Goal: Communication & Community: Answer question/provide support

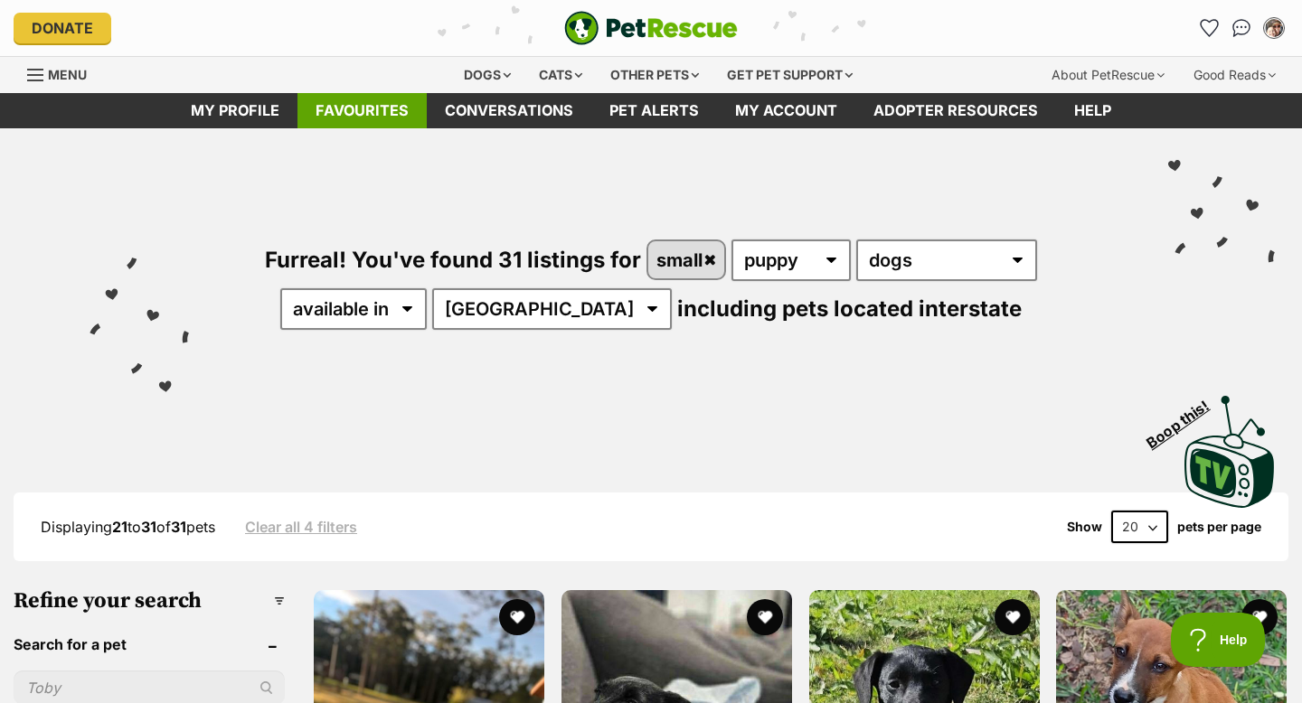
click at [366, 124] on link "Favourites" at bounding box center [361, 110] width 129 height 35
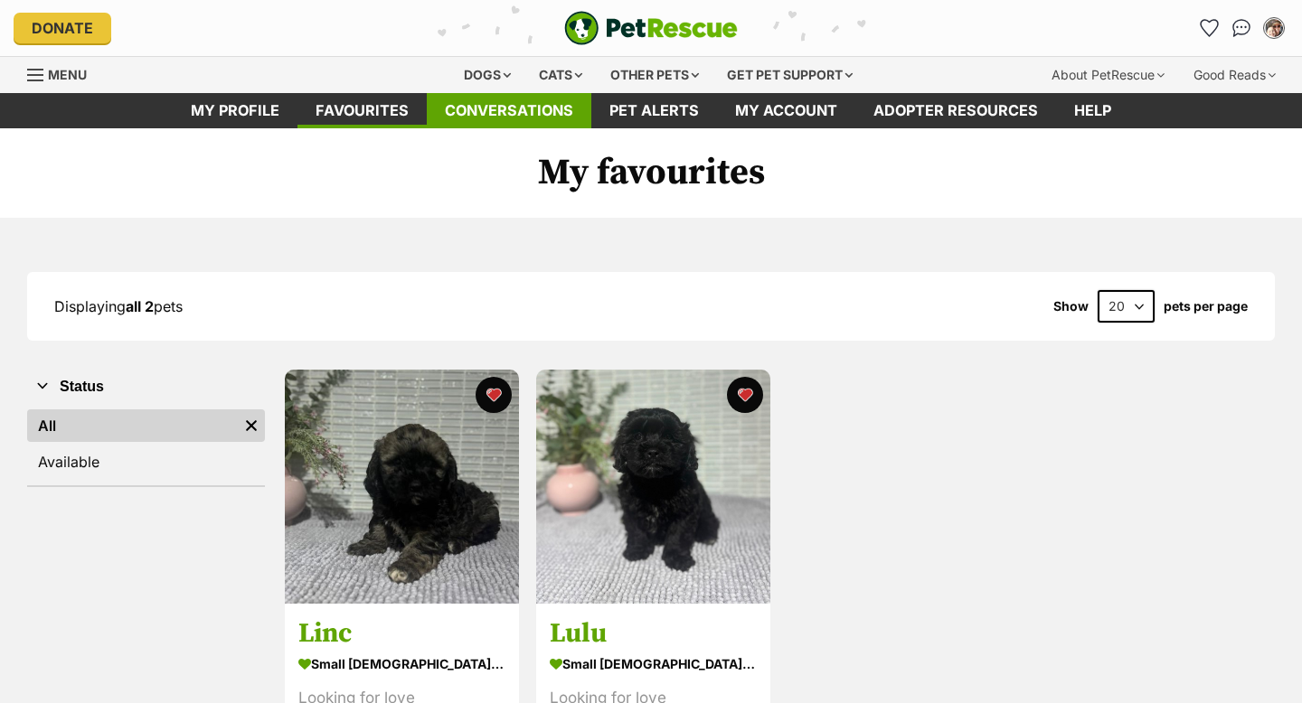
click at [516, 116] on link "Conversations" at bounding box center [509, 110] width 165 height 35
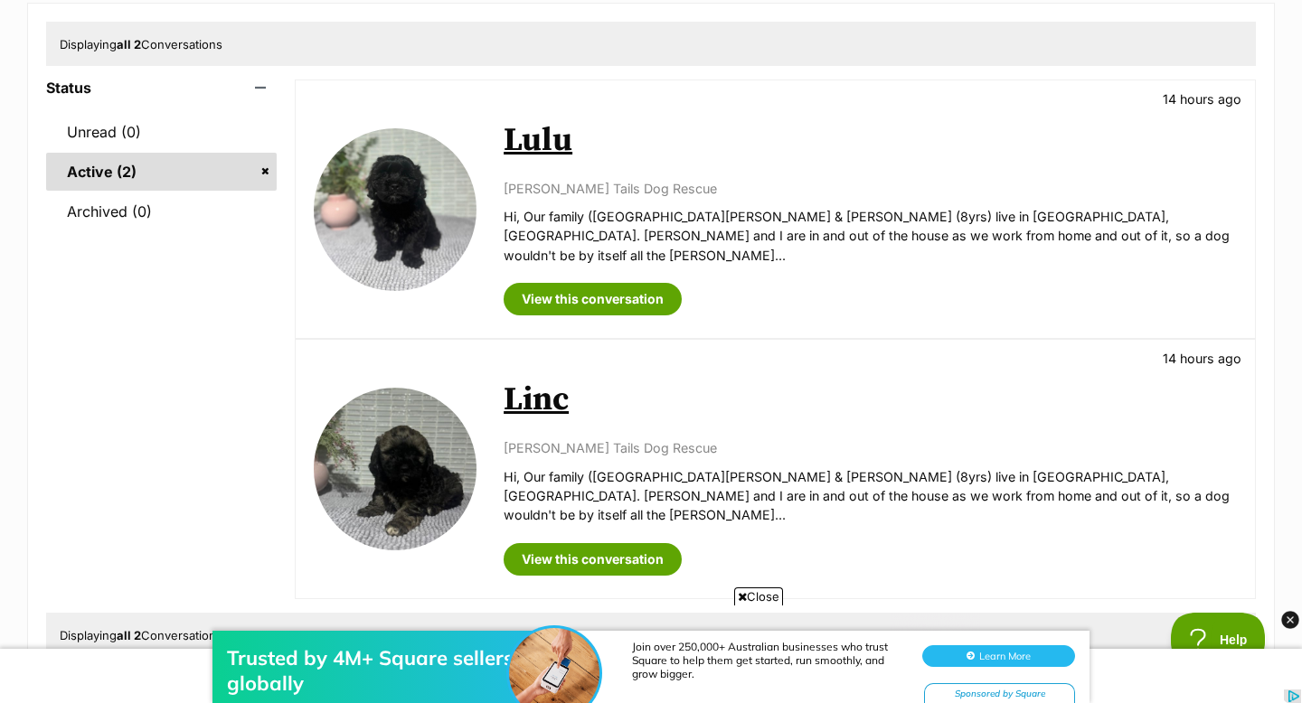
scroll to position [216, 0]
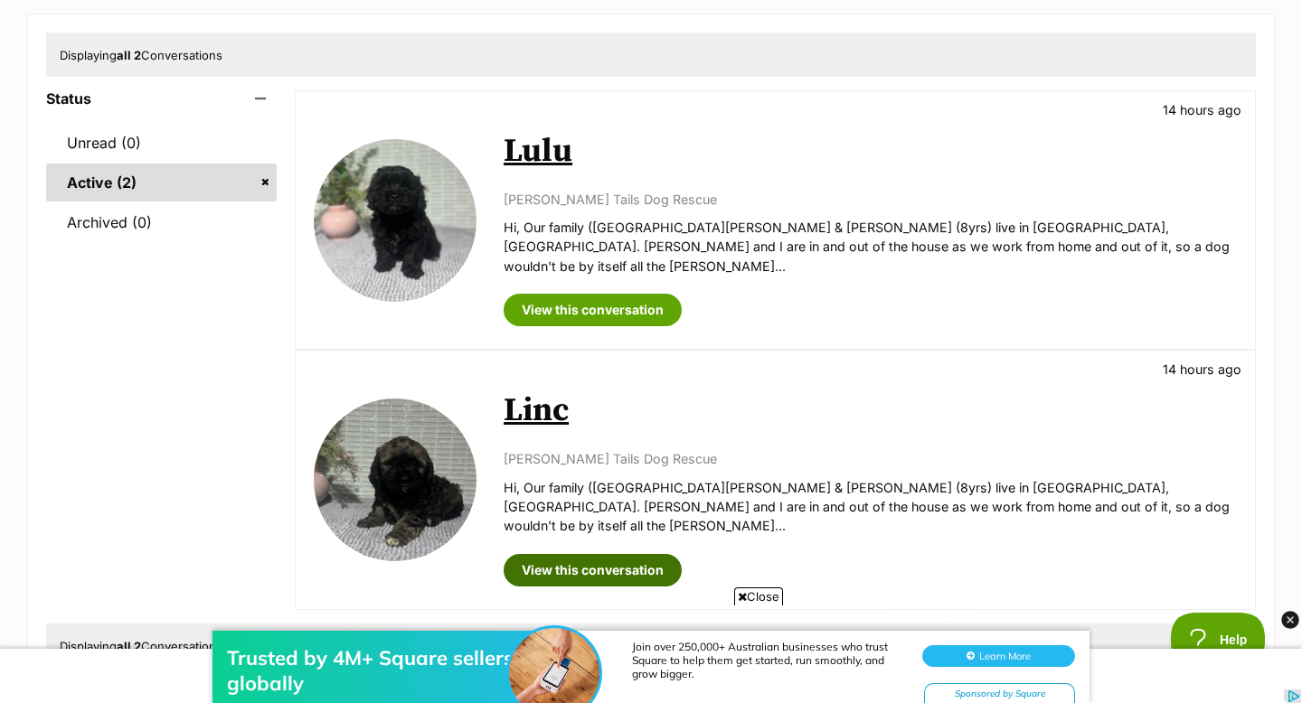
click at [553, 554] on link "View this conversation" at bounding box center [593, 570] width 178 height 33
